Goal: Check status: Check status

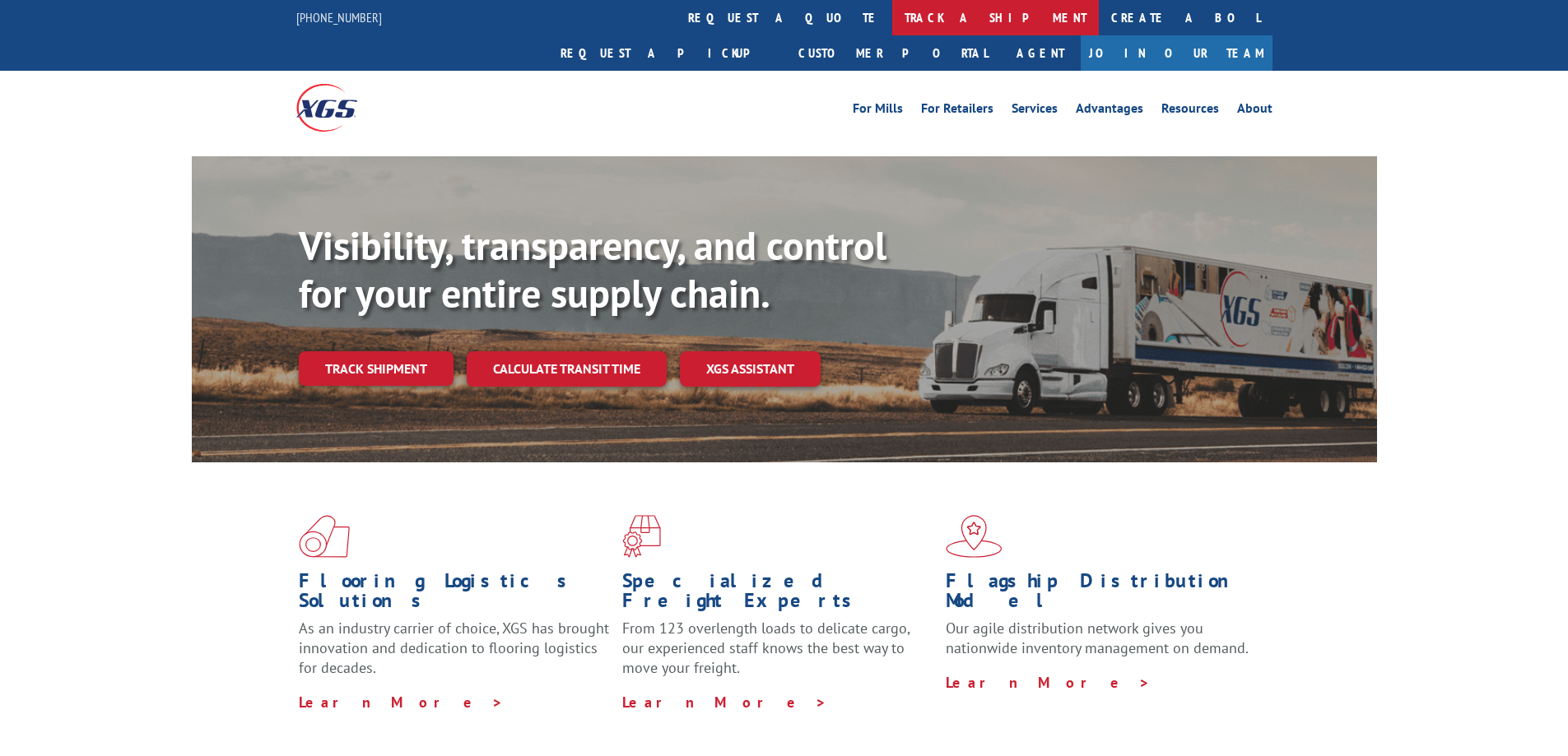
click at [892, 20] on link "track a shipment" at bounding box center [995, 18] width 206 height 35
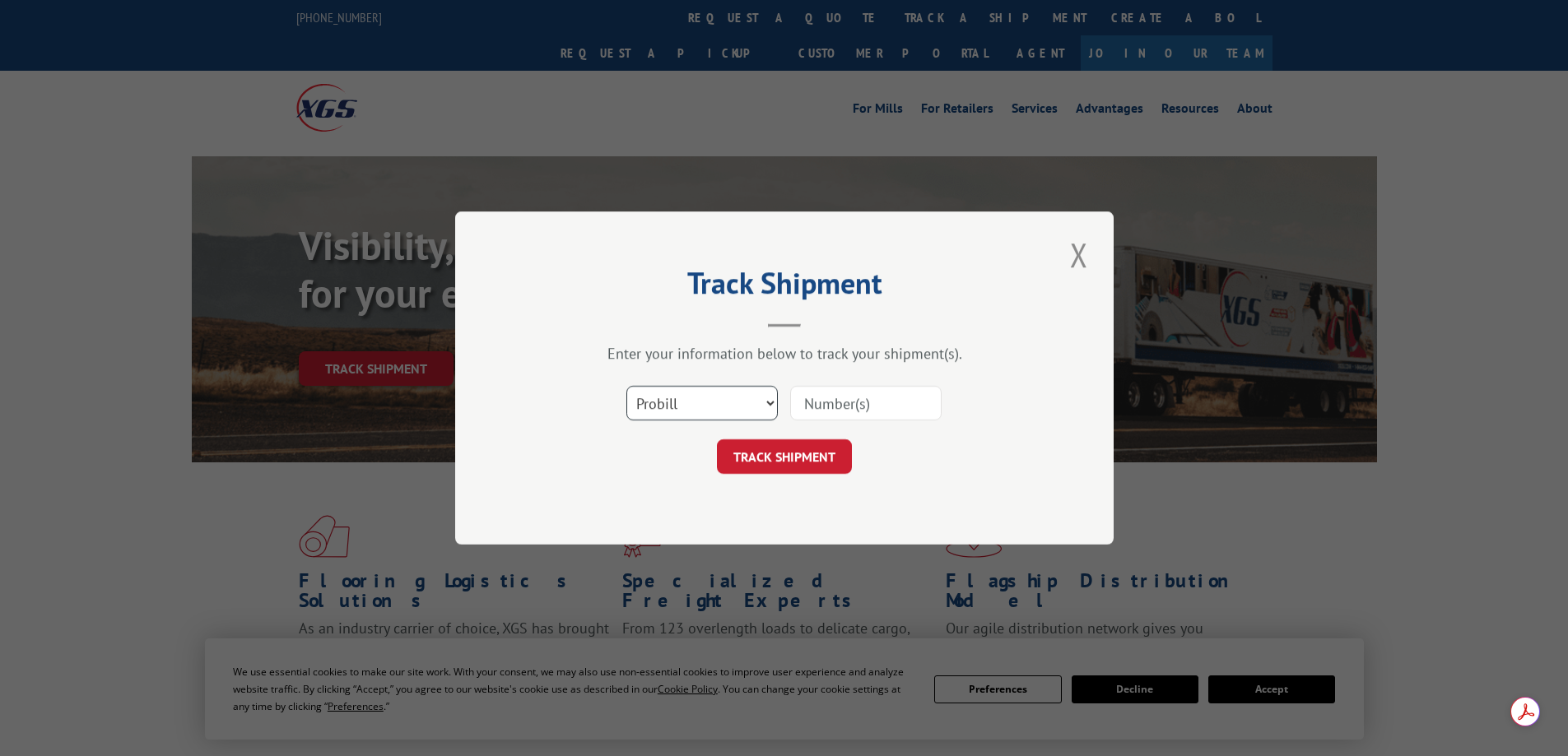
click at [682, 397] on select "Select category... Probill BOL PO" at bounding box center [703, 403] width 152 height 34
select select "bol"
click at [627, 386] on select "Select category... Probill BOL PO" at bounding box center [703, 403] width 152 height 34
click at [845, 411] on input at bounding box center [865, 403] width 152 height 34
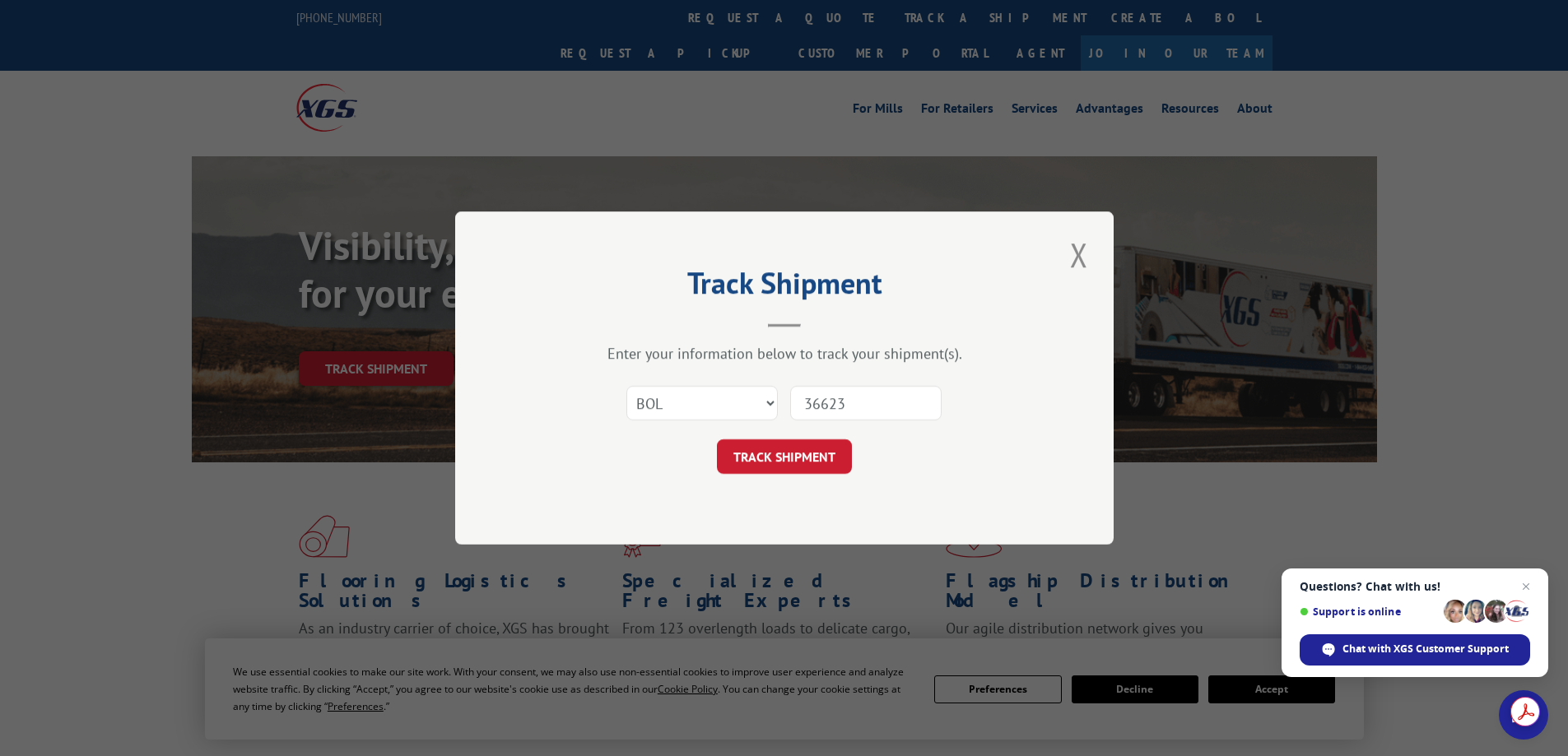
type input "366233"
click button "TRACK SHIPMENT" at bounding box center [784, 456] width 135 height 34
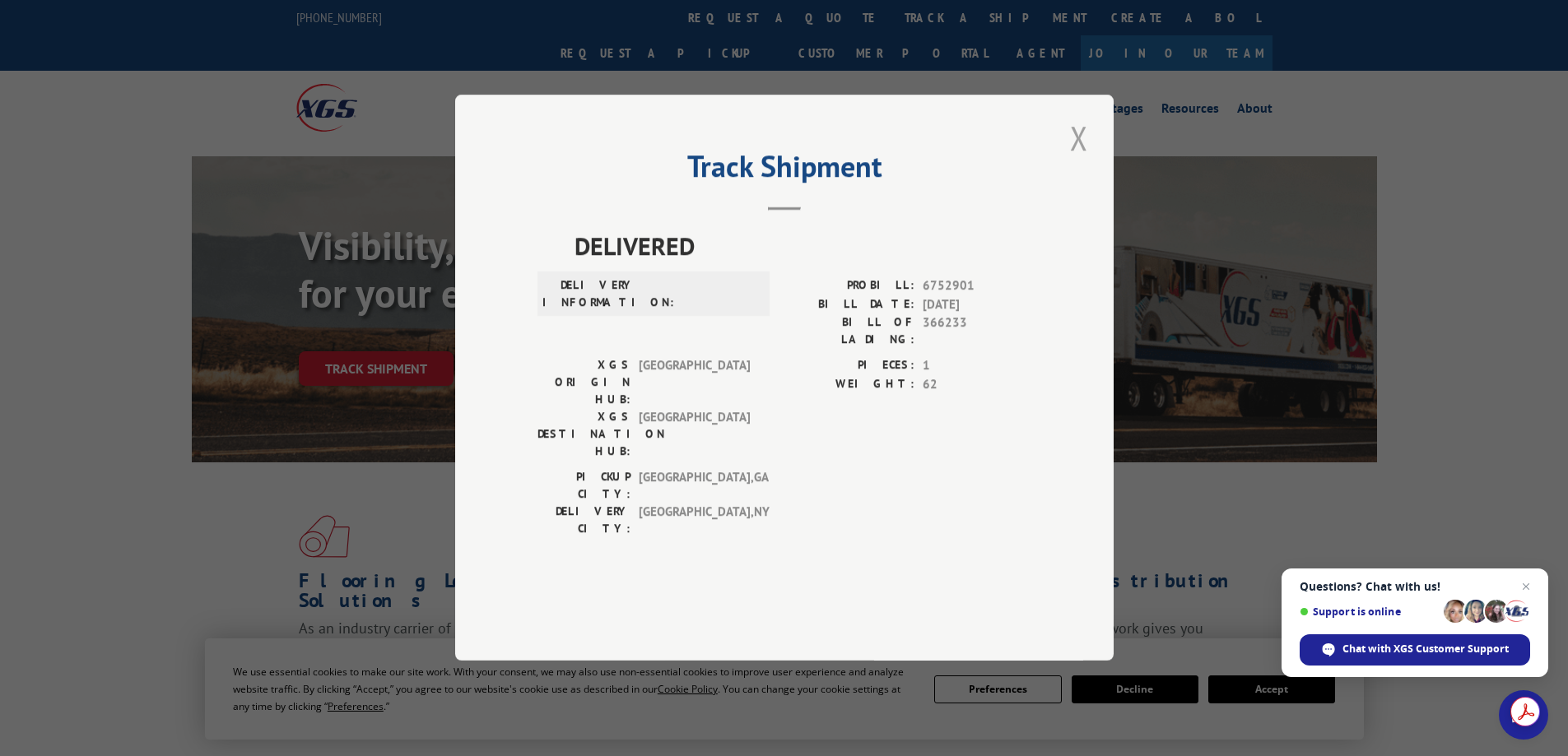
click at [1075, 160] on button "Close modal" at bounding box center [1078, 137] width 28 height 45
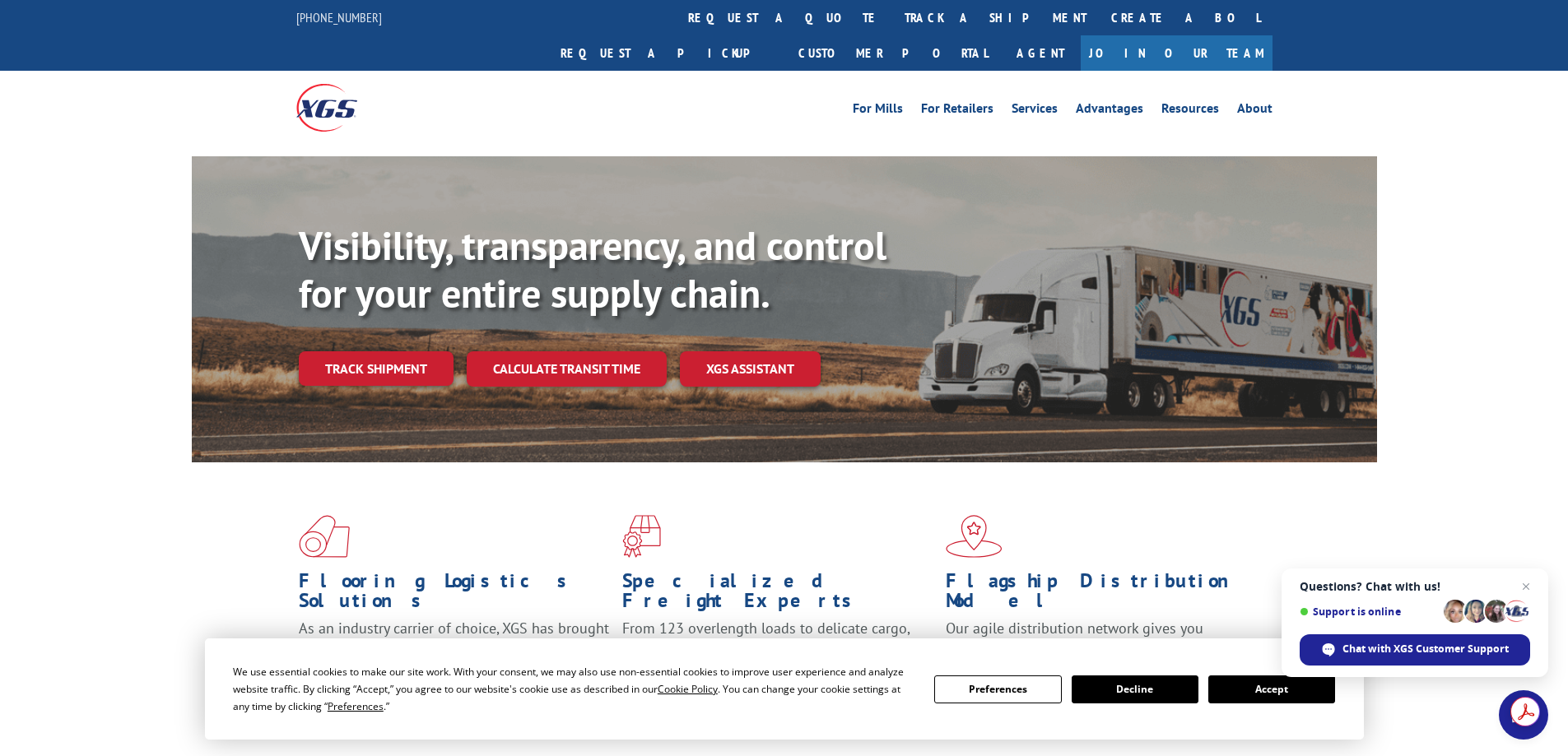
click at [1220, 700] on button "Accept" at bounding box center [1271, 689] width 127 height 28
